Goal: Check status: Check status

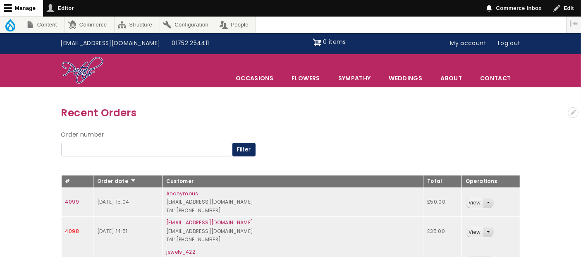
click at [72, 230] on link "4098" at bounding box center [72, 230] width 14 height 7
click at [72, 201] on link "4099" at bounding box center [72, 201] width 14 height 7
